Goal: Information Seeking & Learning: Check status

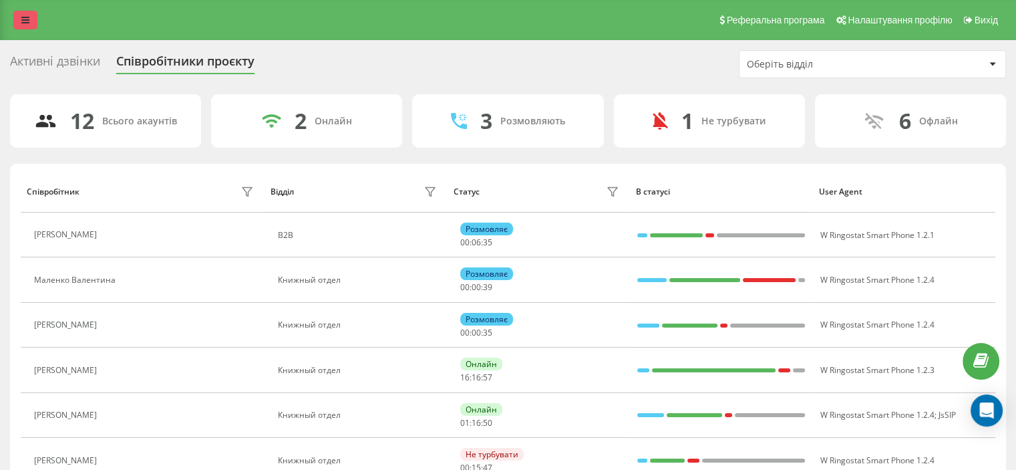
click at [31, 21] on link at bounding box center [25, 20] width 24 height 19
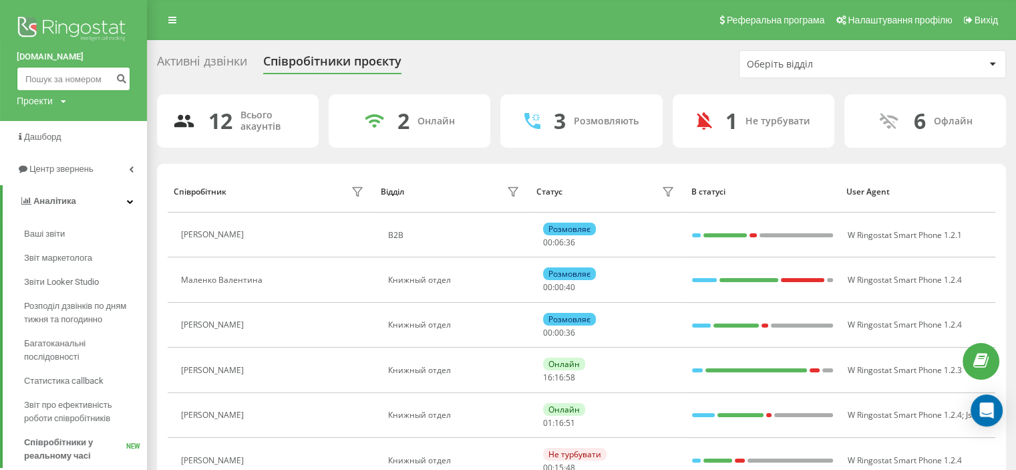
click at [63, 76] on input at bounding box center [74, 79] width 114 height 24
paste input "380936444473"
type input "380936444473"
click at [123, 71] on button "submit" at bounding box center [121, 79] width 18 height 24
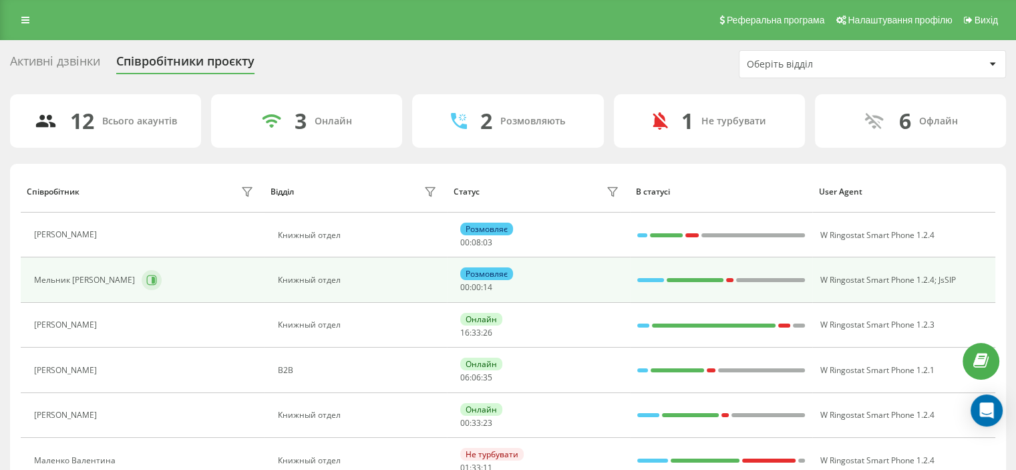
drag, startPoint x: 122, startPoint y: 259, endPoint x: 118, endPoint y: 272, distance: 14.0
click at [120, 265] on td "Мельник Роман" at bounding box center [143, 279] width 244 height 45
click at [146, 275] on icon at bounding box center [151, 280] width 11 height 11
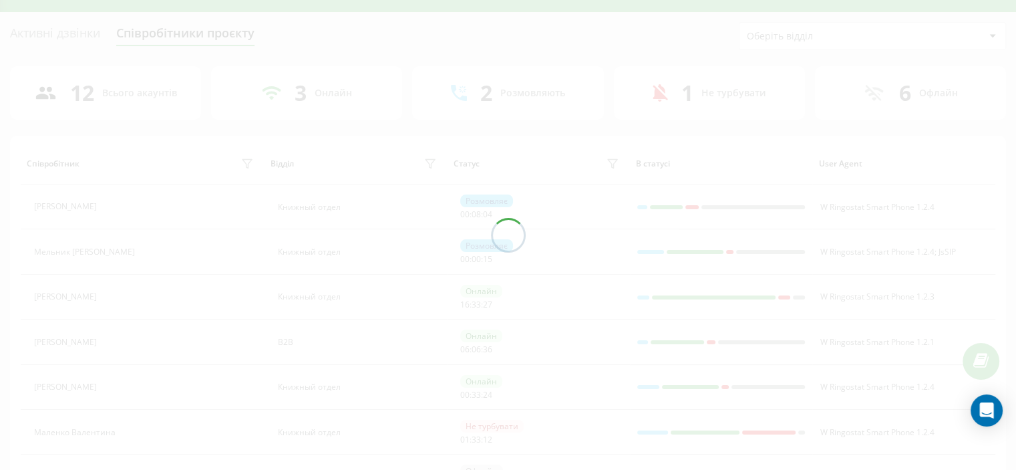
scroll to position [67, 0]
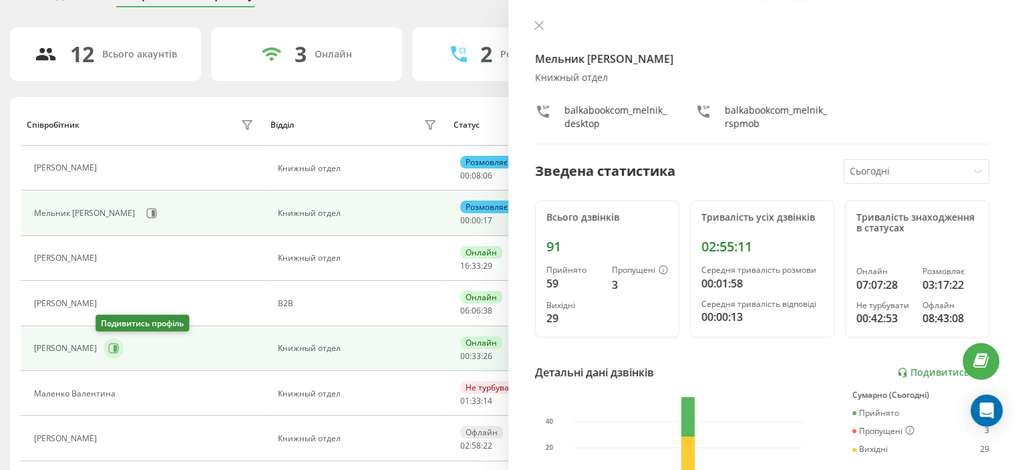
click at [114, 347] on icon at bounding box center [115, 348] width 3 height 7
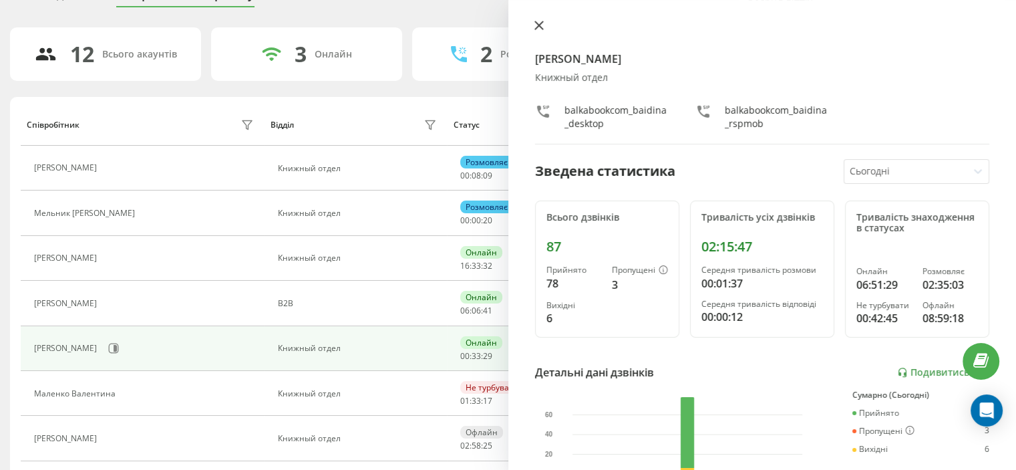
click at [533, 25] on button at bounding box center [539, 26] width 17 height 13
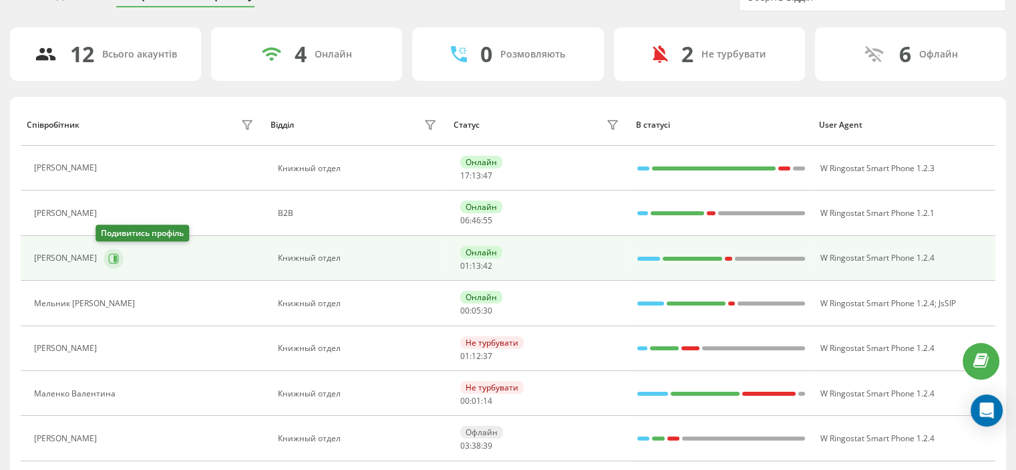
click at [112, 257] on button at bounding box center [114, 259] width 20 height 20
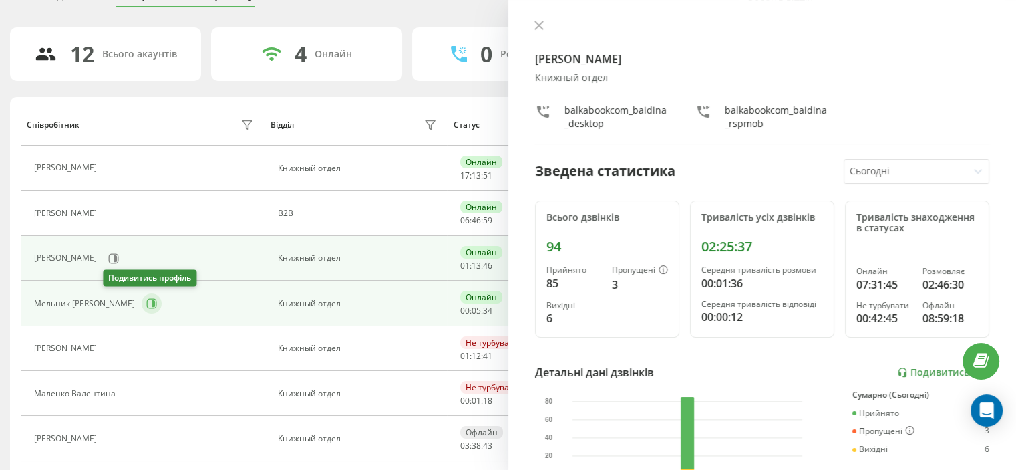
click at [142, 305] on button at bounding box center [152, 303] width 20 height 20
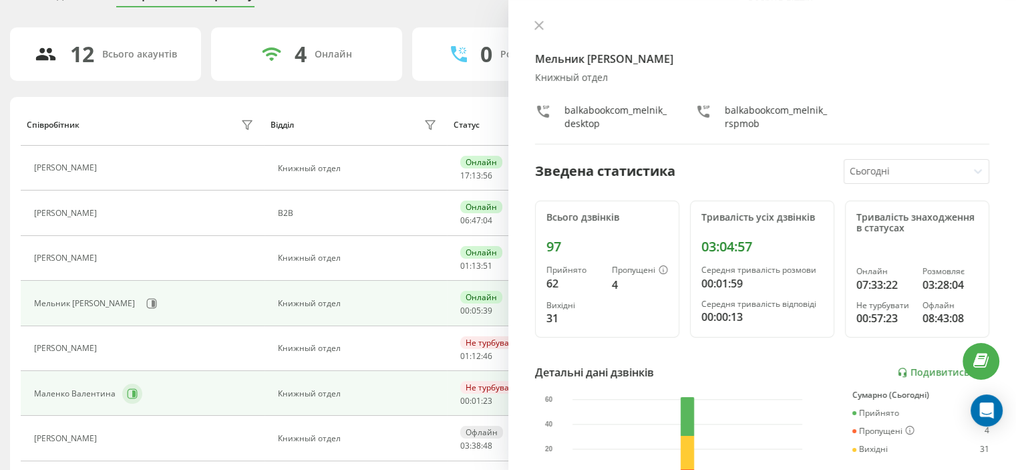
click at [132, 394] on icon at bounding box center [133, 393] width 3 height 7
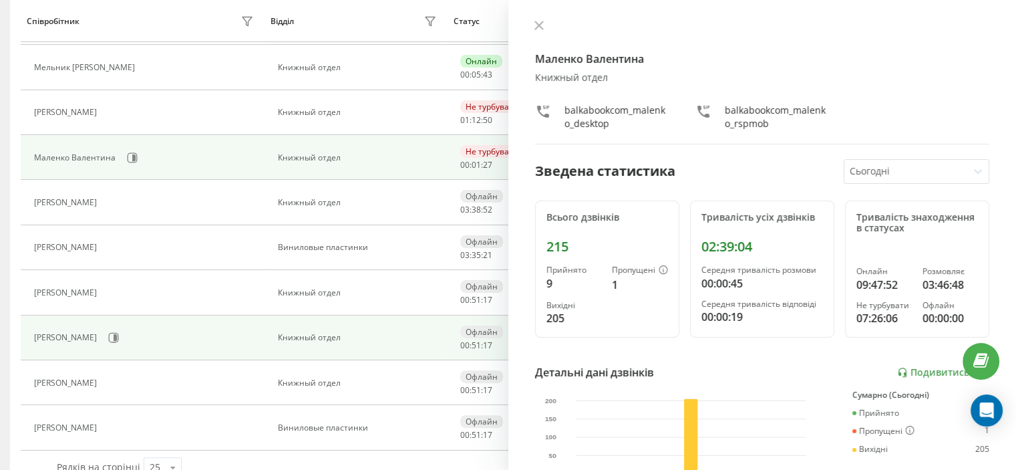
scroll to position [264, 0]
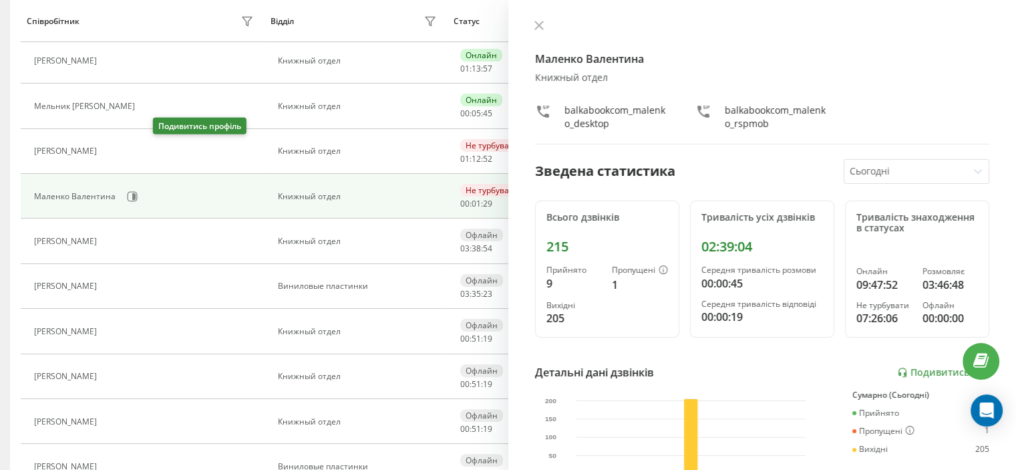
click at [117, 152] on icon at bounding box center [111, 151] width 11 height 11
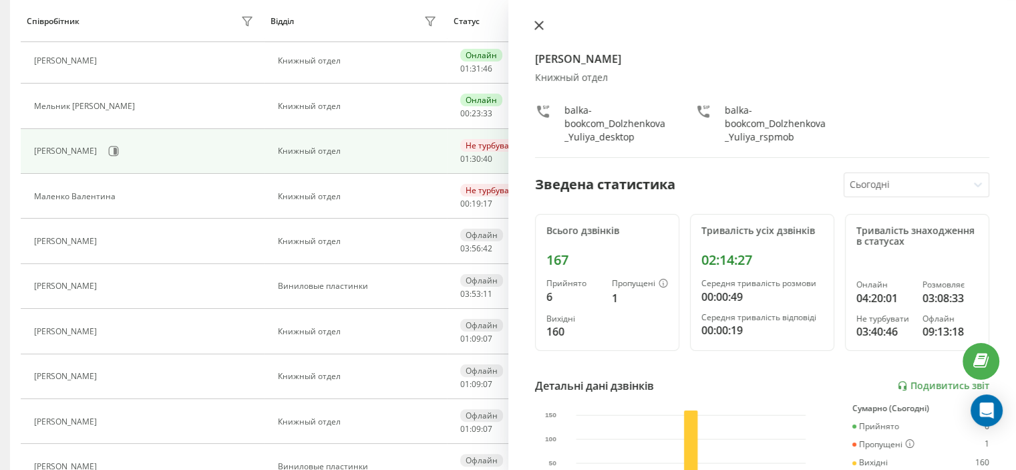
click at [537, 29] on icon at bounding box center [539, 25] width 9 height 9
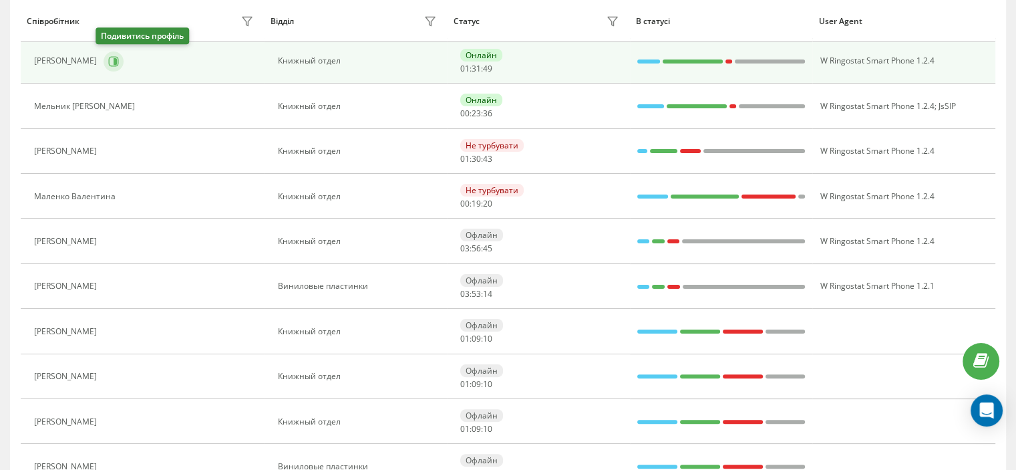
click at [104, 67] on button at bounding box center [114, 61] width 20 height 20
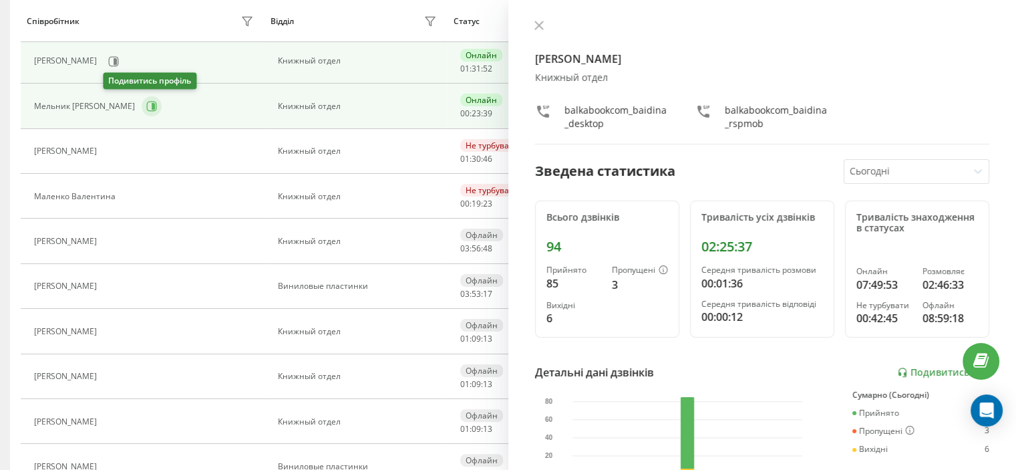
click at [146, 101] on icon at bounding box center [151, 106] width 11 height 11
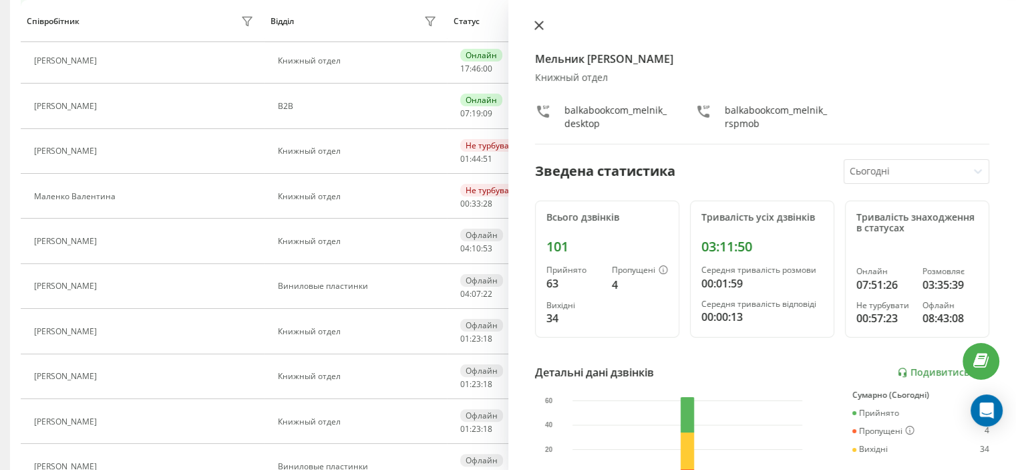
click at [531, 27] on button at bounding box center [539, 26] width 17 height 13
